Goal: Information Seeking & Learning: Check status

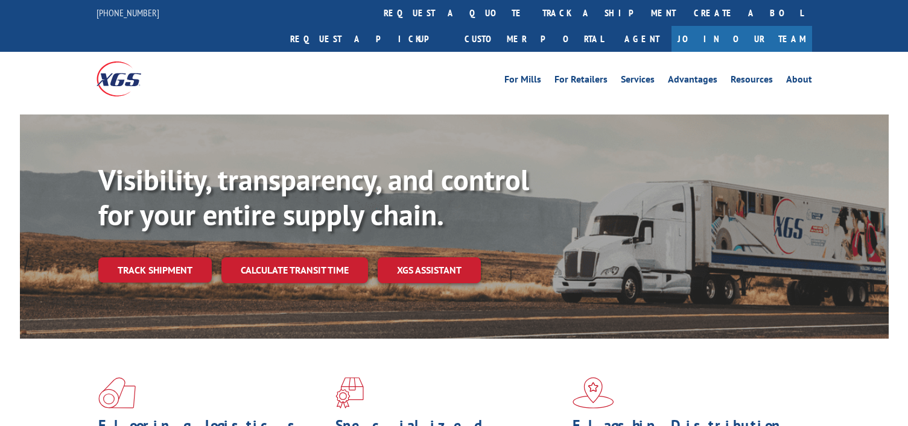
click at [533, 11] on link "track a shipment" at bounding box center [608, 13] width 151 height 26
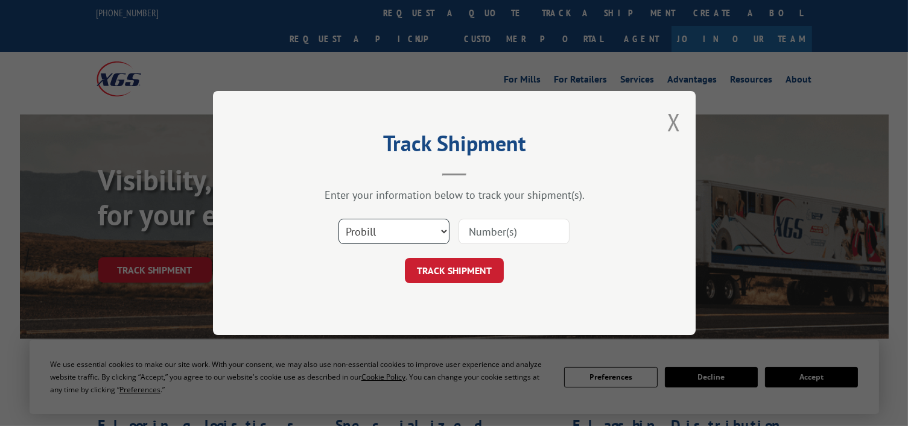
click at [413, 235] on select "Select category... Probill BOL PO" at bounding box center [393, 231] width 111 height 25
click at [338, 219] on select "Select category... Probill BOL PO" at bounding box center [393, 231] width 111 height 25
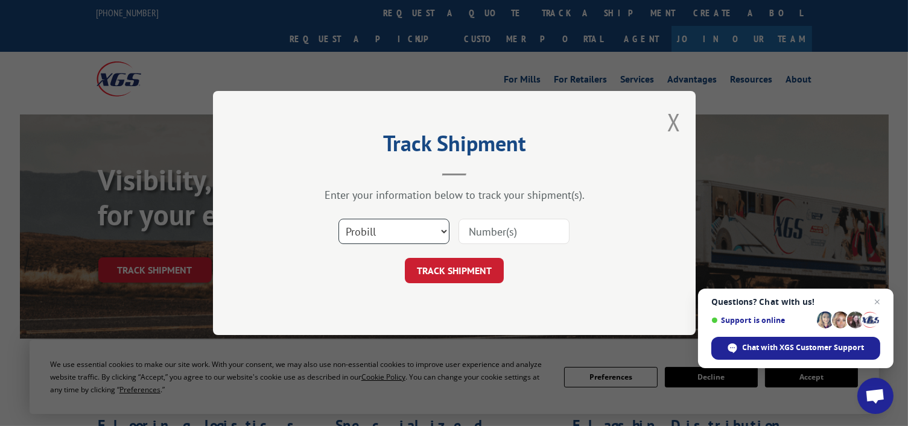
drag, startPoint x: 502, startPoint y: 198, endPoint x: 364, endPoint y: 239, distance: 144.7
click at [364, 236] on select "Select category... Probill BOL PO" at bounding box center [393, 231] width 111 height 25
select select "bol"
click at [338, 219] on select "Select category... Probill BOL PO" at bounding box center [393, 231] width 111 height 25
paste input "5633254"
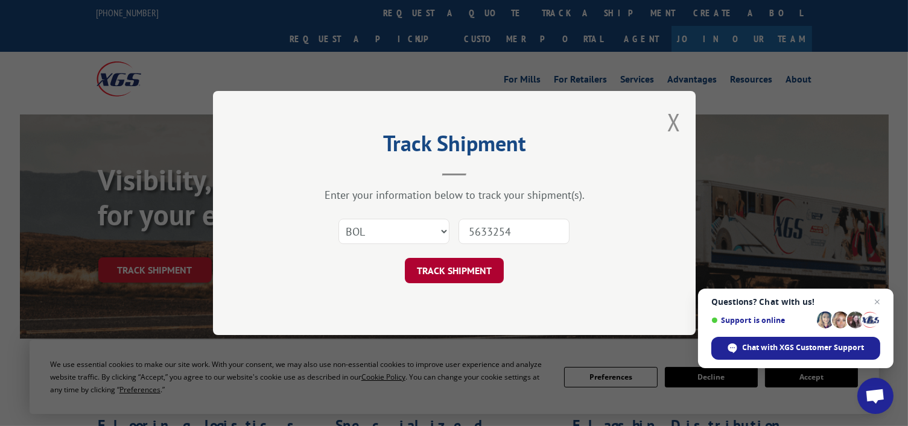
type input "5633254"
click at [463, 268] on button "TRACK SHIPMENT" at bounding box center [454, 270] width 99 height 25
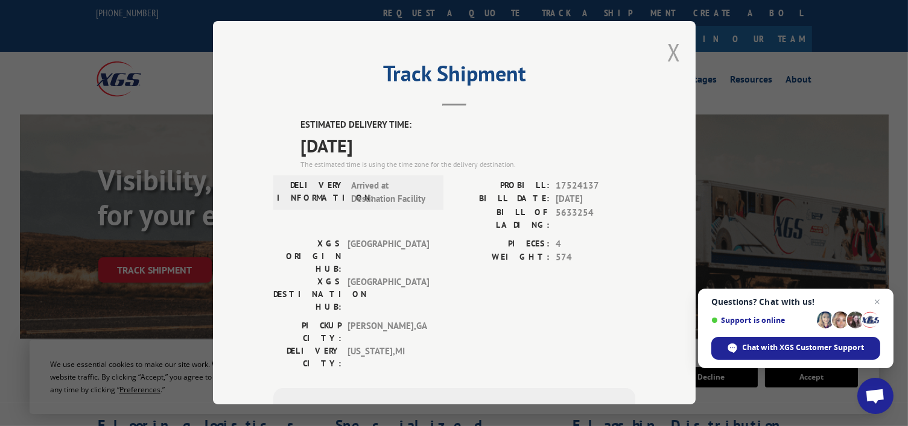
click at [675, 51] on button "Close modal" at bounding box center [673, 52] width 13 height 32
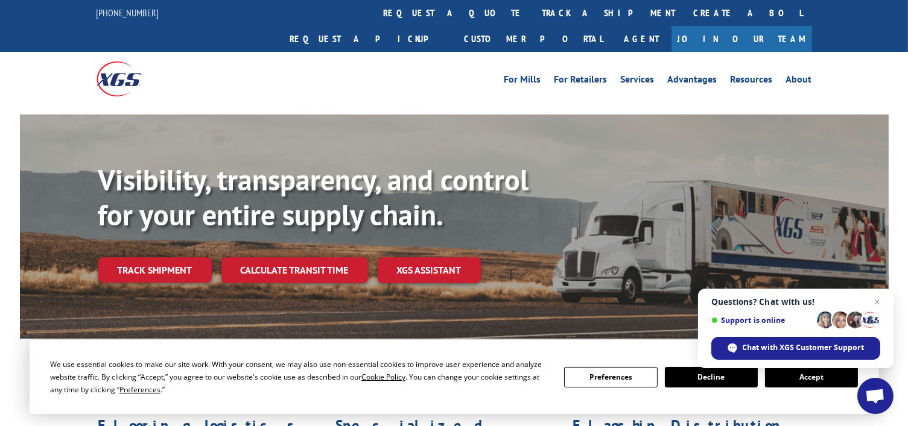
click at [533, 7] on link "track a shipment" at bounding box center [608, 13] width 151 height 26
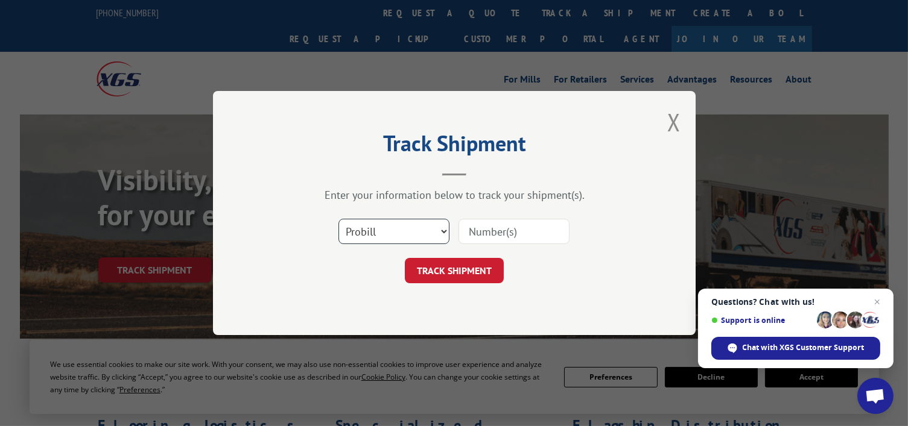
click at [381, 238] on select "Select category... Probill BOL PO" at bounding box center [393, 231] width 111 height 25
select select "bol"
click at [338, 219] on select "Select category... Probill BOL PO" at bounding box center [393, 231] width 111 height 25
paste input "5666589"
type input "5666589"
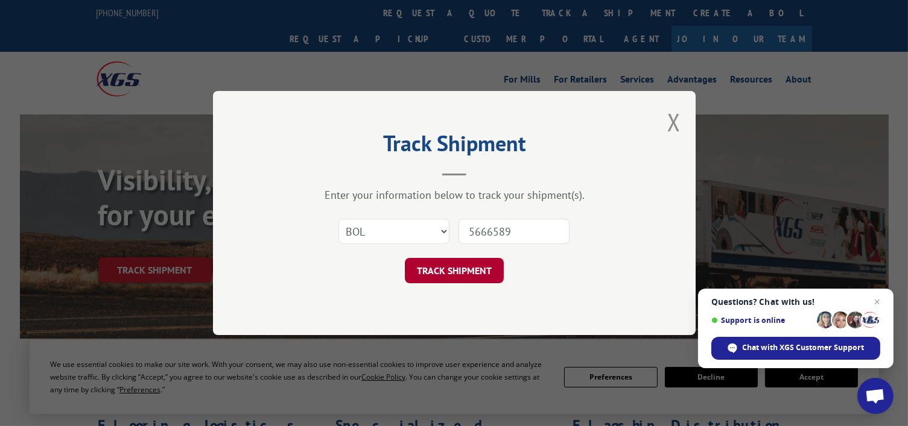
click at [466, 264] on button "TRACK SHIPMENT" at bounding box center [454, 270] width 99 height 25
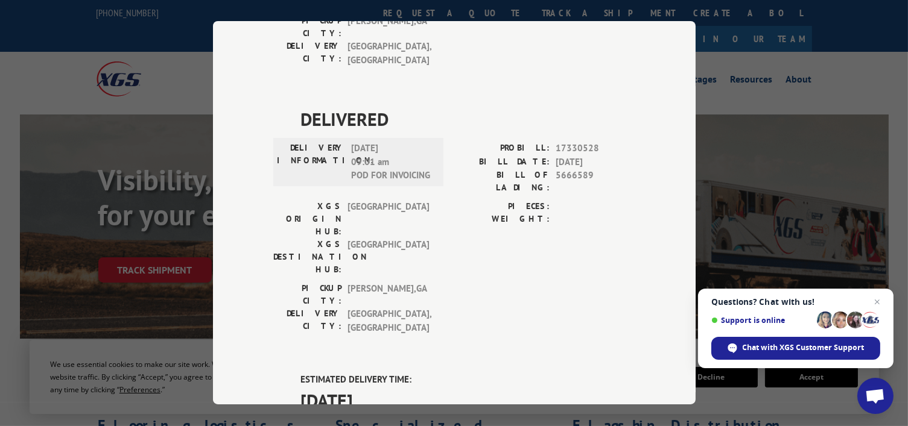
drag, startPoint x: 780, startPoint y: 119, endPoint x: 543, endPoint y: 43, distance: 248.9
click at [780, 119] on div "Track Shipment DELIVERED DELIVERY INFORMATION: PROBILL: 6815269 BILL DATE: [DAT…" at bounding box center [454, 213] width 908 height 426
drag, startPoint x: 662, startPoint y: 50, endPoint x: 656, endPoint y: 44, distance: 8.1
click at [660, 50] on div "Track Shipment DELIVERED DELIVERY INFORMATION: PROBILL: 6815269 BILL DATE: [DAT…" at bounding box center [454, 213] width 483 height 384
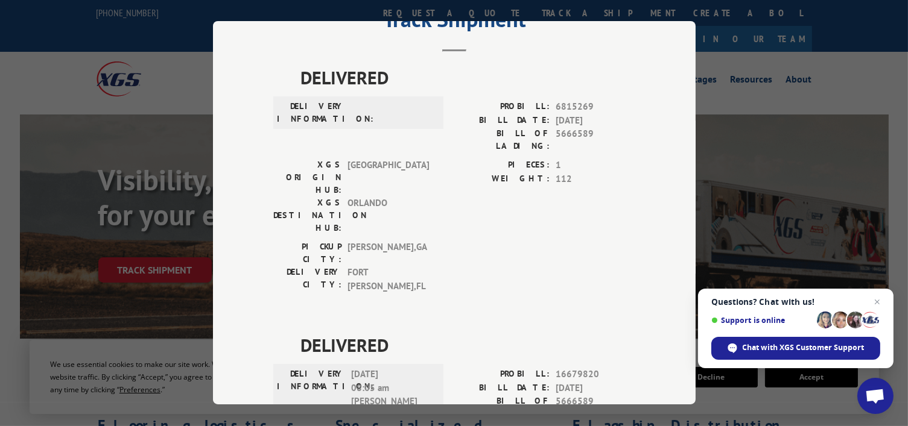
scroll to position [19, 0]
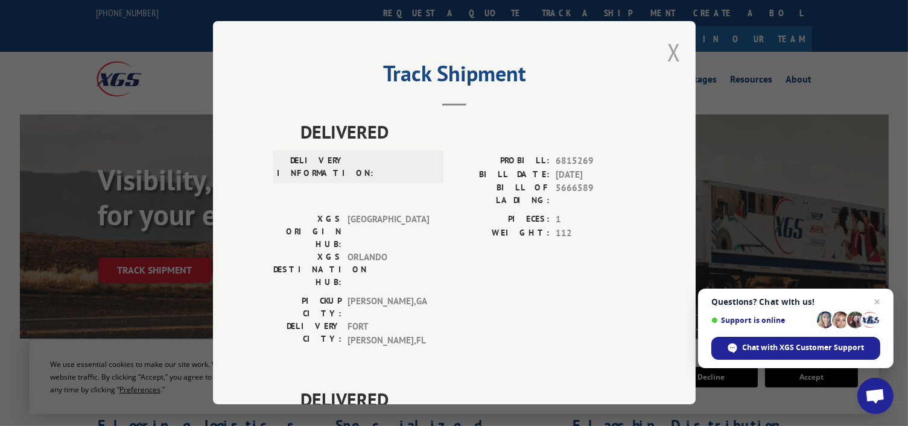
click at [672, 51] on button "Close modal" at bounding box center [673, 52] width 13 height 32
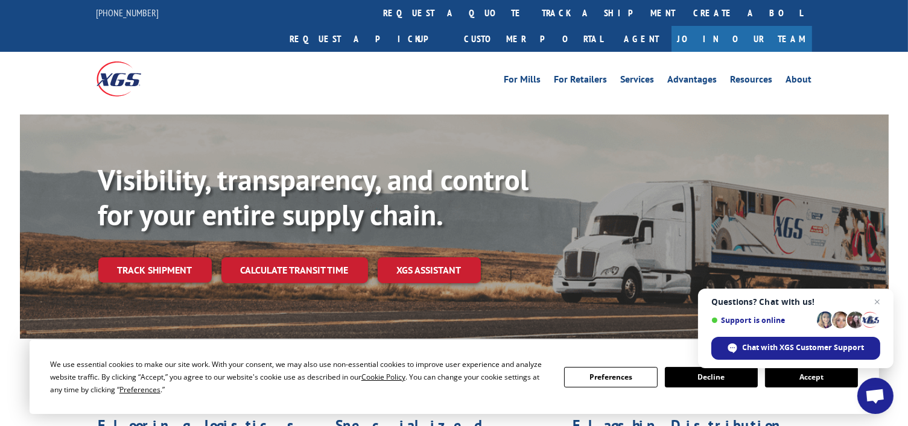
click at [533, 8] on link "track a shipment" at bounding box center [608, 13] width 151 height 26
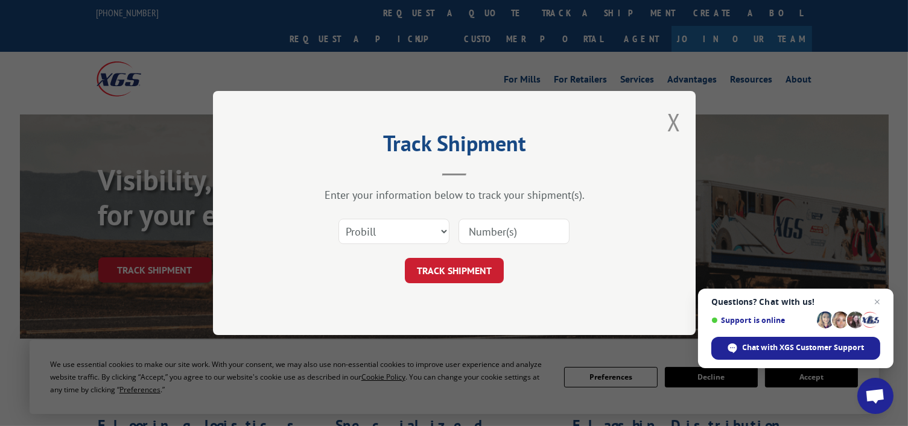
scroll to position [0, 0]
click at [416, 230] on select "Select category... Probill BOL PO" at bounding box center [393, 231] width 111 height 25
select select "bol"
click at [338, 219] on select "Select category... Probill BOL PO" at bounding box center [393, 231] width 111 height 25
drag, startPoint x: 523, startPoint y: 235, endPoint x: 516, endPoint y: 232, distance: 7.6
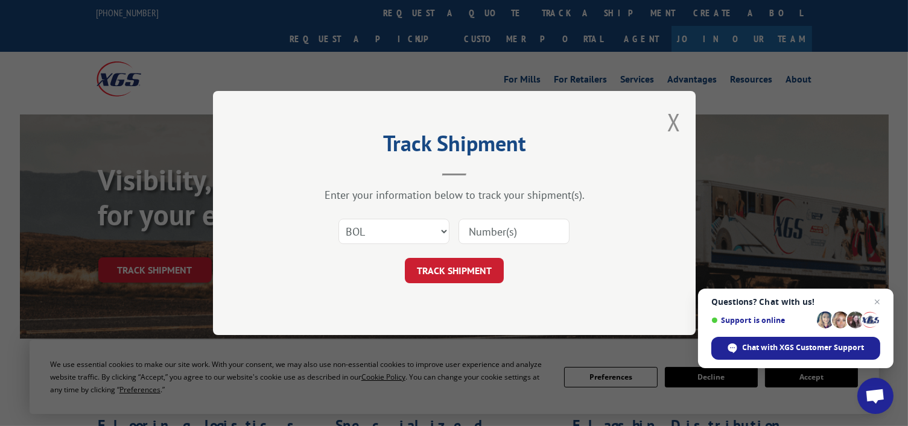
click at [523, 234] on input at bounding box center [513, 231] width 111 height 25
paste input "5666589"
type input "5666589"
click at [469, 278] on button "TRACK SHIPMENT" at bounding box center [454, 270] width 99 height 25
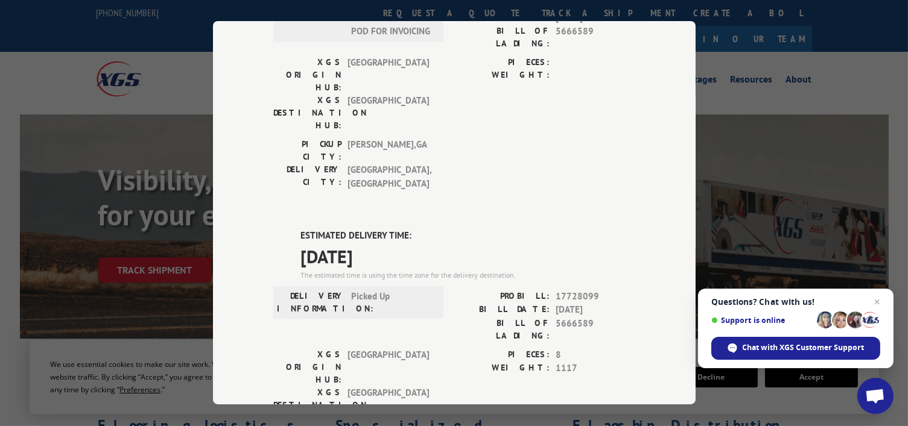
scroll to position [712, 0]
